Goal: Register for event/course

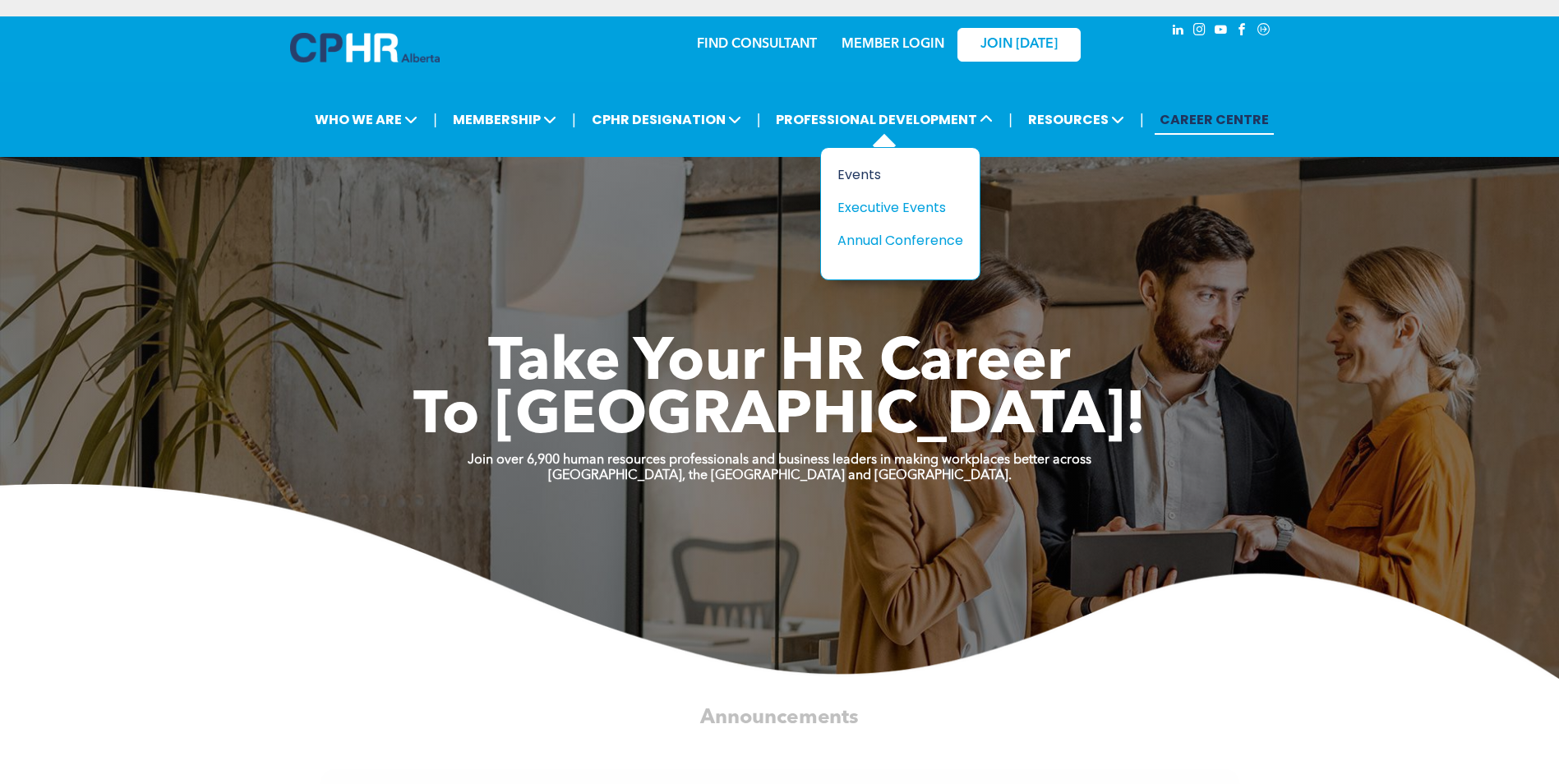
click at [868, 173] on div "Events" at bounding box center [894, 175] width 113 height 20
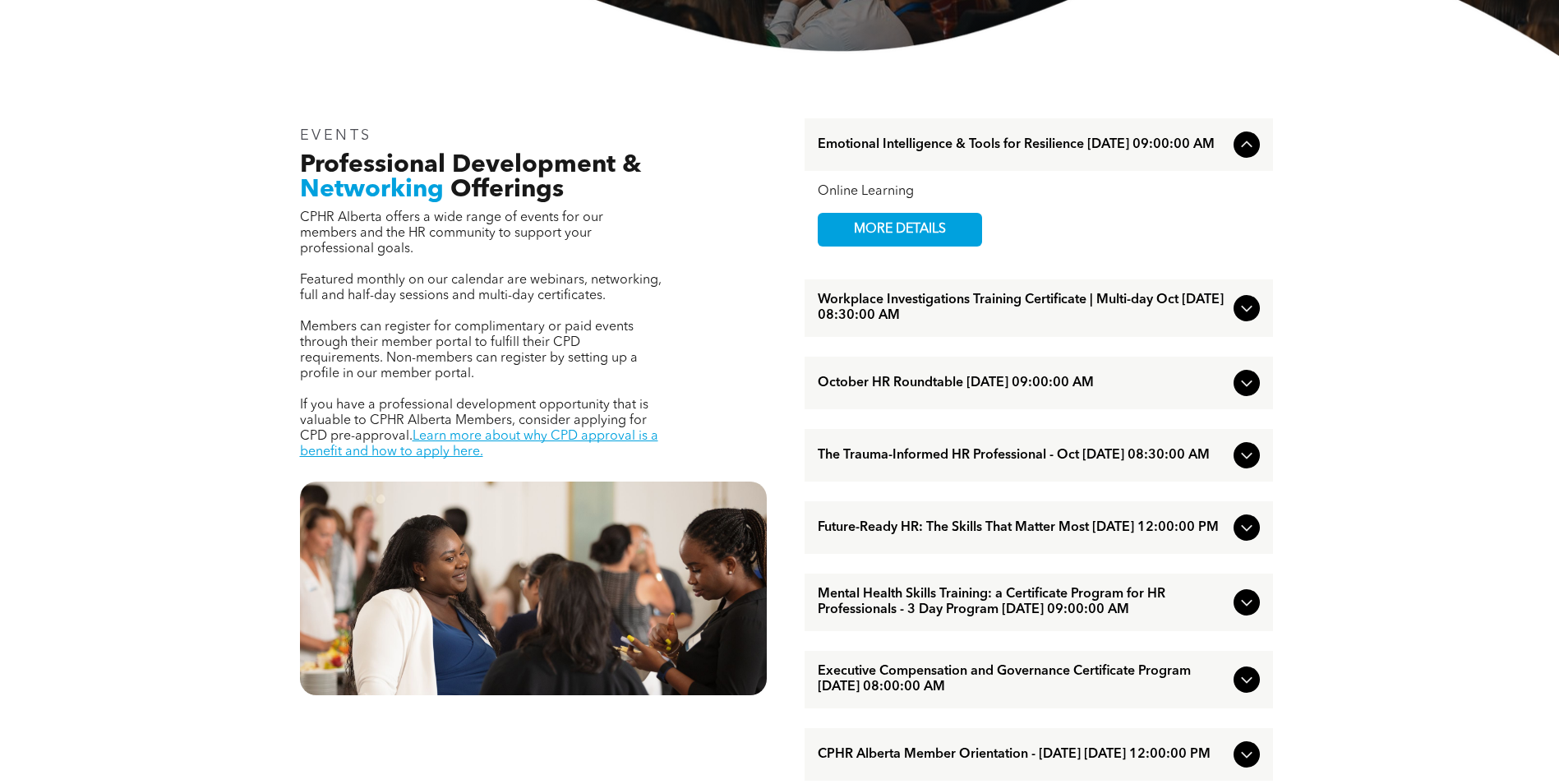
scroll to position [513, 0]
click at [1246, 307] on icon at bounding box center [1246, 307] width 20 height 20
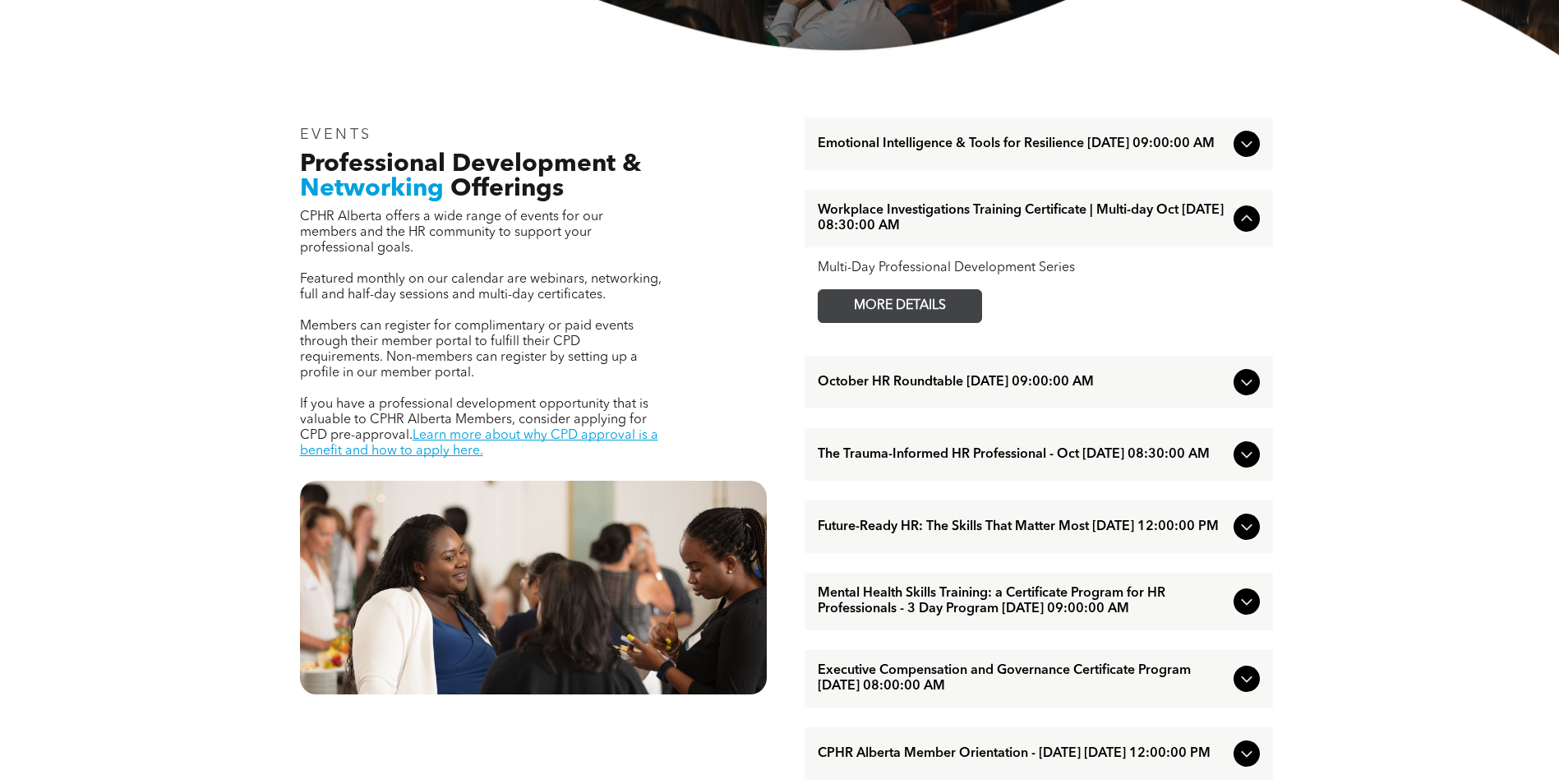
click at [917, 304] on span "MORE DETAILS" at bounding box center [900, 306] width 130 height 32
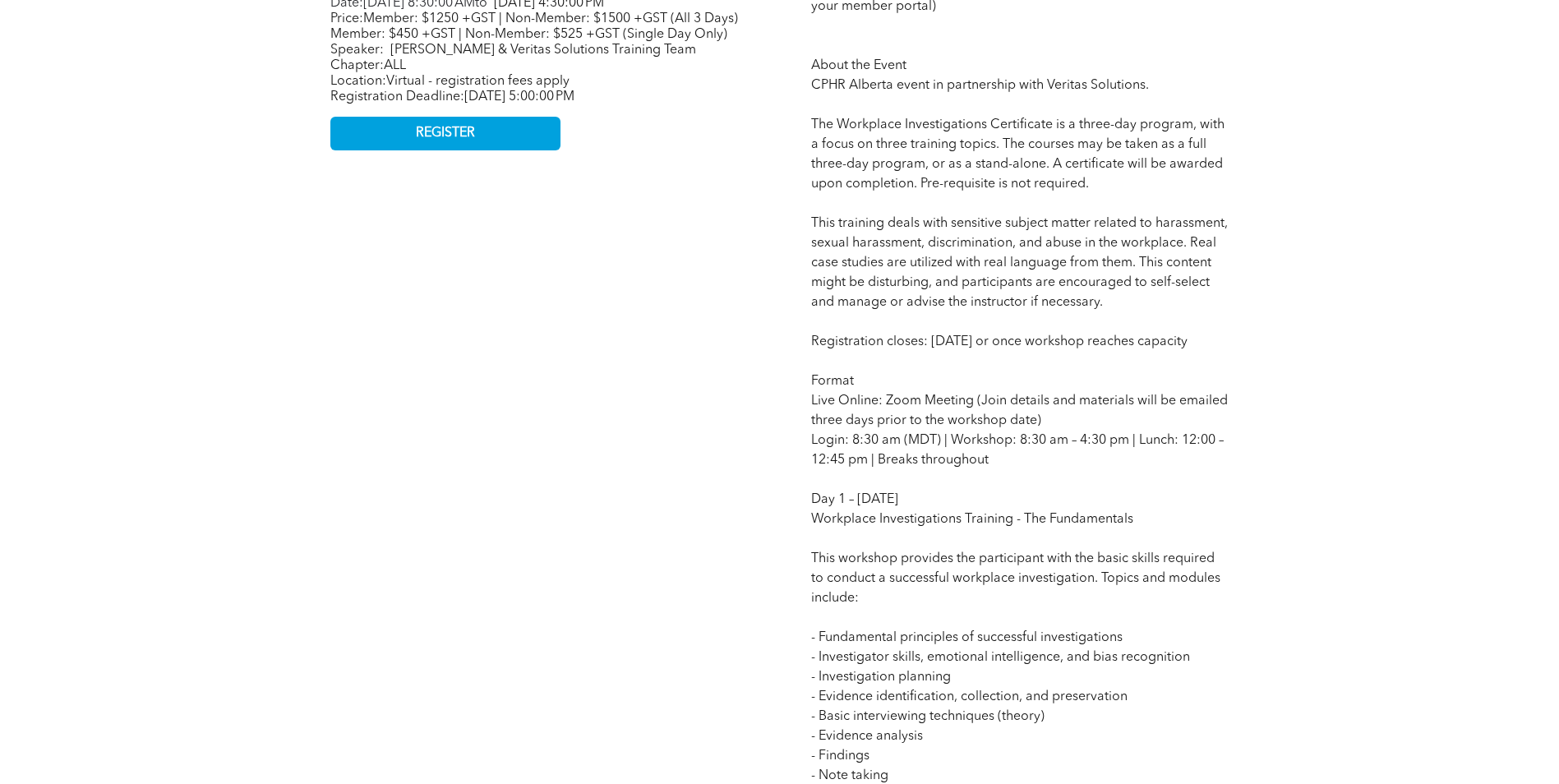
scroll to position [1009, 0]
